Goal: Task Accomplishment & Management: Use online tool/utility

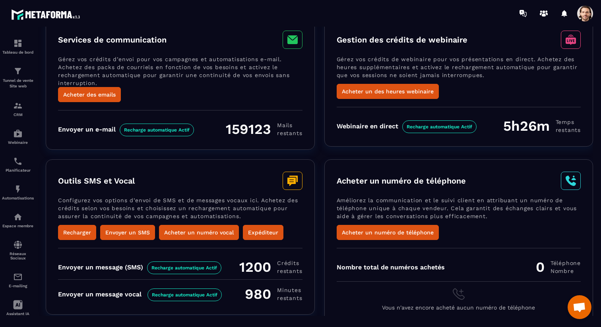
scroll to position [53, 0]
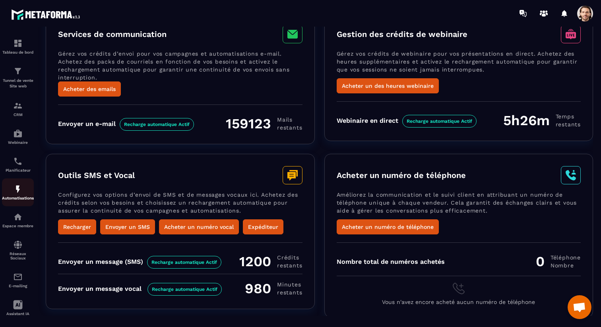
click at [21, 194] on img at bounding box center [18, 189] width 10 height 10
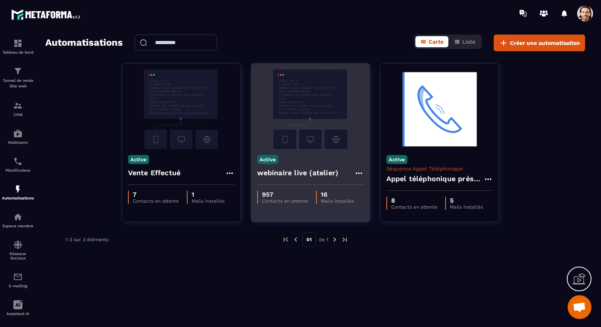
click at [304, 176] on h4 "webinaire live (atelier)" at bounding box center [297, 172] width 81 height 11
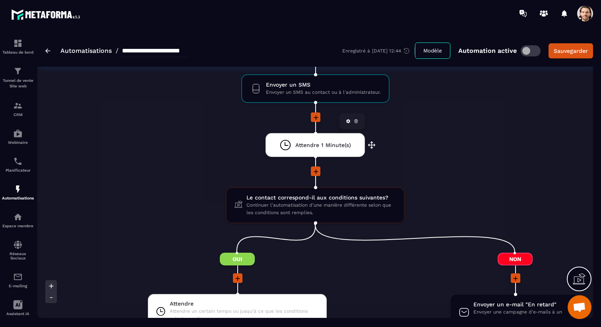
scroll to position [1014, 0]
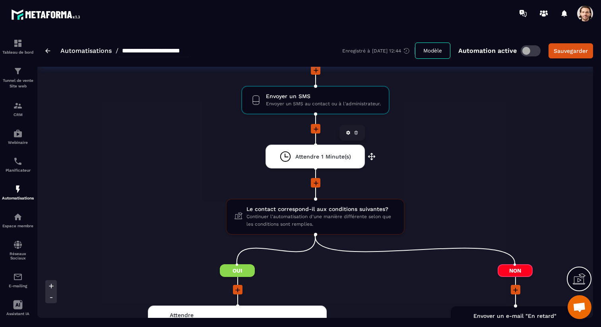
click at [312, 156] on span "Attendre 1 Minute(s)" at bounding box center [323, 157] width 56 height 8
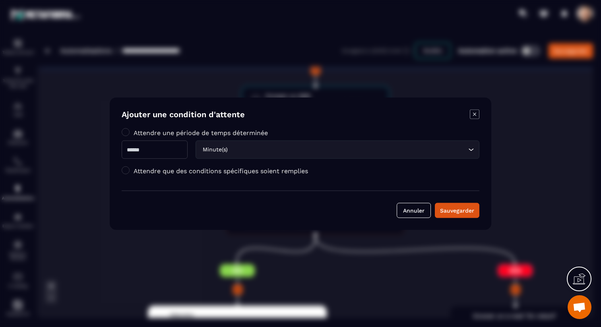
click at [181, 151] on input "*" at bounding box center [155, 149] width 66 height 18
type input "**"
click at [456, 213] on div "Sauvegarder" at bounding box center [457, 210] width 34 height 8
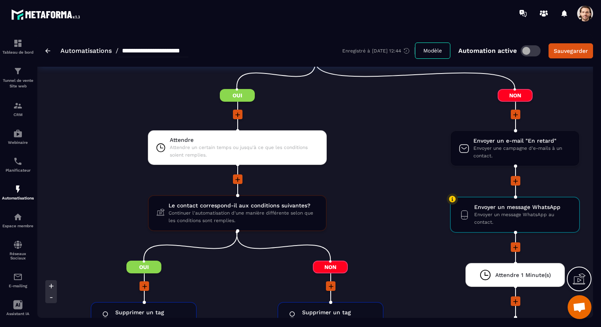
scroll to position [1189, 0]
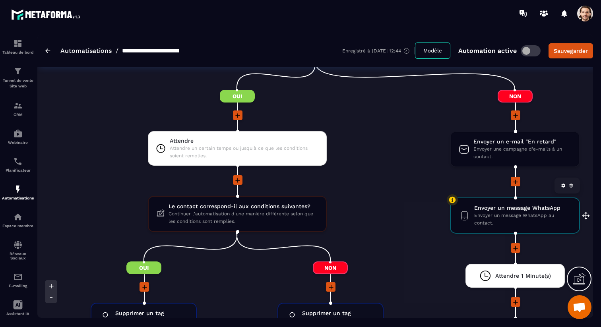
click at [505, 215] on span "Envoyer un message WhatsApp au contact." at bounding box center [522, 219] width 97 height 15
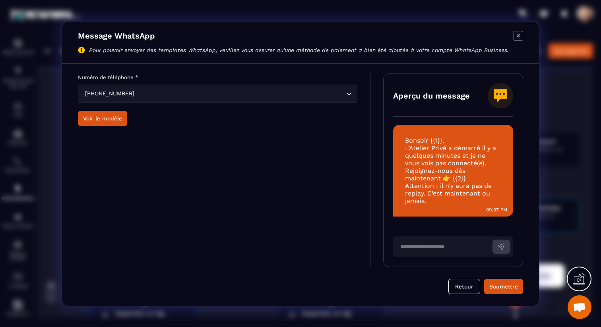
click at [520, 37] on icon "Modal window" at bounding box center [518, 36] width 10 height 10
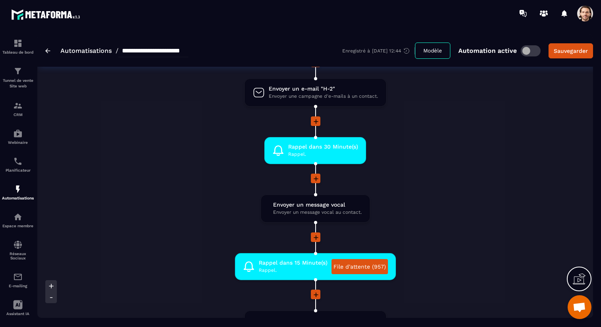
scroll to position [700, 0]
